Goal: Transaction & Acquisition: Purchase product/service

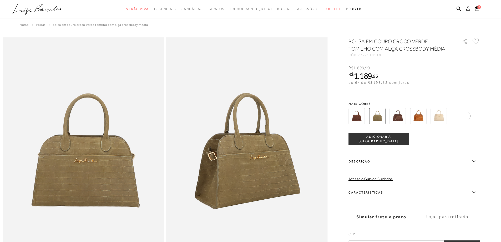
click at [418, 116] on img at bounding box center [418, 116] width 16 height 16
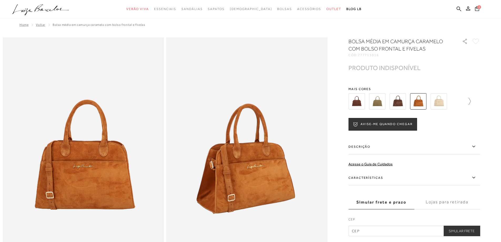
click at [470, 103] on icon at bounding box center [466, 101] width 7 height 7
click at [352, 101] on icon at bounding box center [352, 101] width 7 height 7
click at [471, 104] on icon at bounding box center [466, 101] width 7 height 7
click at [353, 104] on icon at bounding box center [352, 101] width 7 height 7
click at [358, 105] on img at bounding box center [357, 101] width 16 height 16
